Goal: Check status: Check status

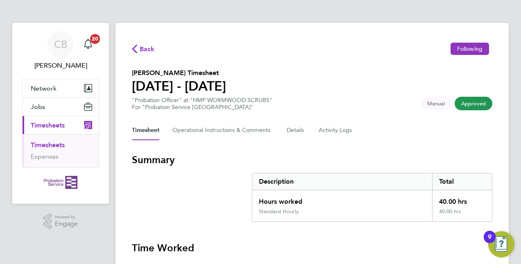
click at [475, 104] on span "Approved" at bounding box center [473, 104] width 38 height 14
click at [470, 104] on span "Approved" at bounding box center [473, 104] width 38 height 14
drag, startPoint x: 470, startPoint y: 104, endPoint x: 397, endPoint y: 70, distance: 81.1
click at [397, 71] on section "[PERSON_NAME] Timesheet [DATE] - [DATE] "Probation Officer" at "HMP WORMWOOD SC…" at bounding box center [312, 89] width 360 height 43
click at [470, 102] on span "Approved" at bounding box center [473, 104] width 38 height 14
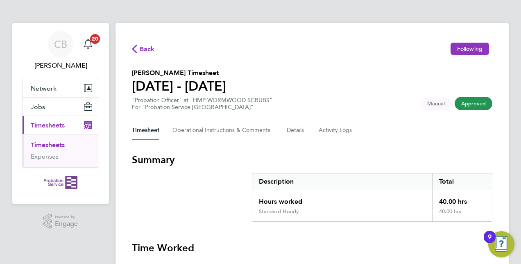
click at [470, 102] on span "Approved" at bounding box center [473, 104] width 38 height 14
drag, startPoint x: 470, startPoint y: 102, endPoint x: 386, endPoint y: 79, distance: 86.8
click at [386, 79] on section "[PERSON_NAME] Timesheet [DATE] - [DATE] "Probation Officer" at "HMP WORMWOOD SC…" at bounding box center [312, 89] width 360 height 43
click at [400, 76] on section "[PERSON_NAME] Timesheet [DATE] - [DATE] "Probation Officer" at "HMP WORMWOOD SC…" at bounding box center [312, 89] width 360 height 43
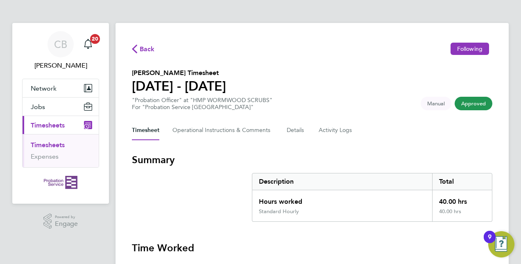
click at [468, 102] on span "Approved" at bounding box center [473, 104] width 38 height 14
click at [476, 102] on span "Approved" at bounding box center [473, 104] width 38 height 14
click at [469, 104] on span "Approved" at bounding box center [473, 104] width 38 height 14
click at [474, 102] on span "Approved" at bounding box center [473, 104] width 38 height 14
